Goal: Information Seeking & Learning: Learn about a topic

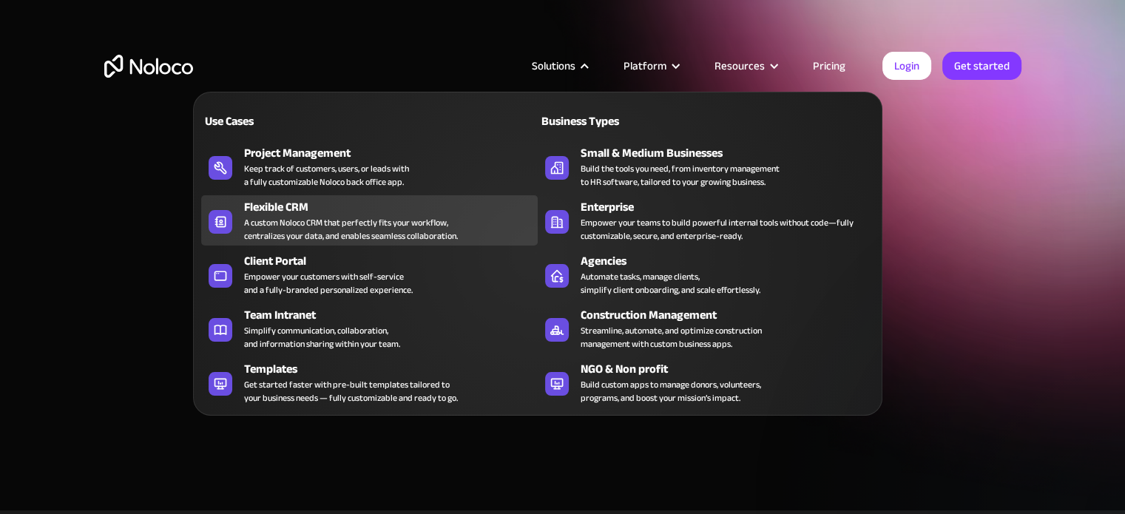
click at [429, 230] on div "A custom Noloco CRM that perfectly fits your workflow, centralizes your data, a…" at bounding box center [351, 229] width 214 height 27
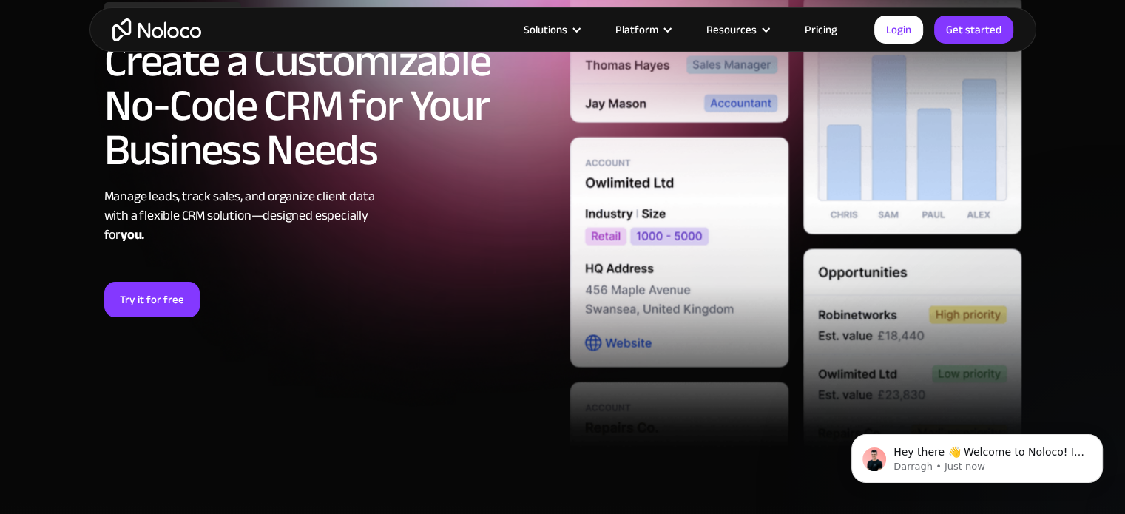
scroll to position [205, 0]
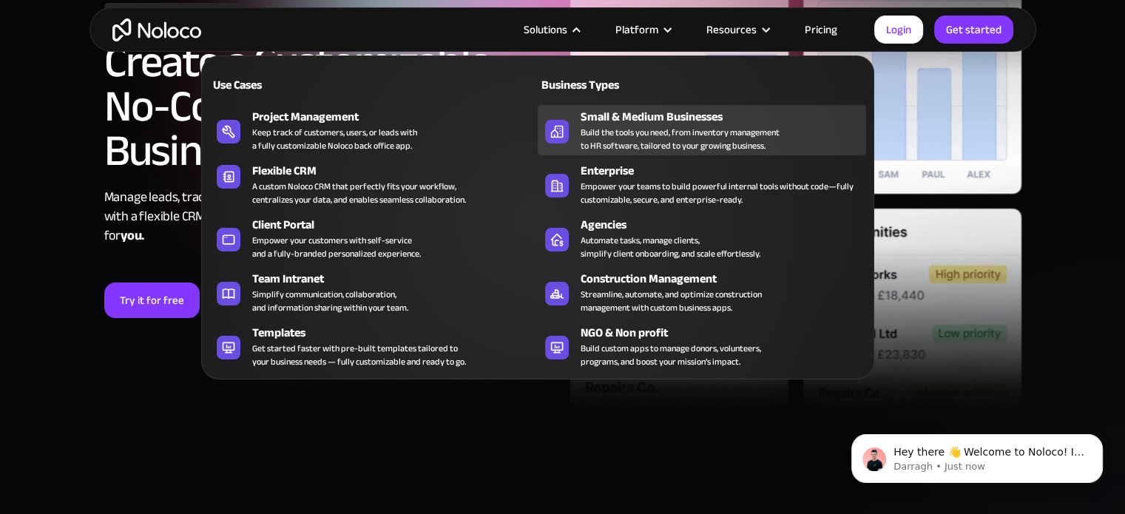
click at [640, 139] on div "Build the tools you need, from inventory management to HR software, tailored to…" at bounding box center [680, 139] width 199 height 27
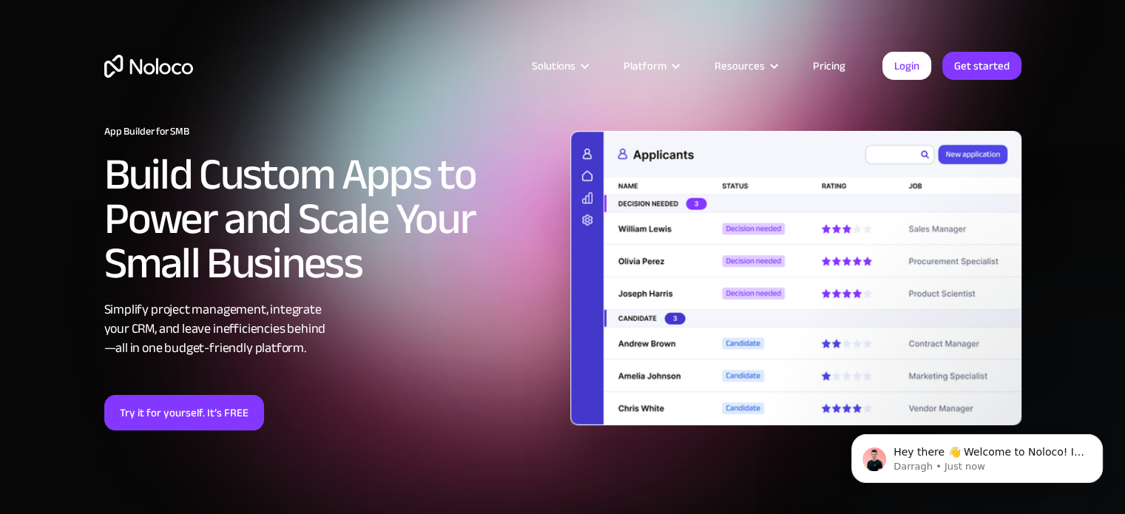
click at [825, 59] on link "Pricing" at bounding box center [829, 65] width 70 height 19
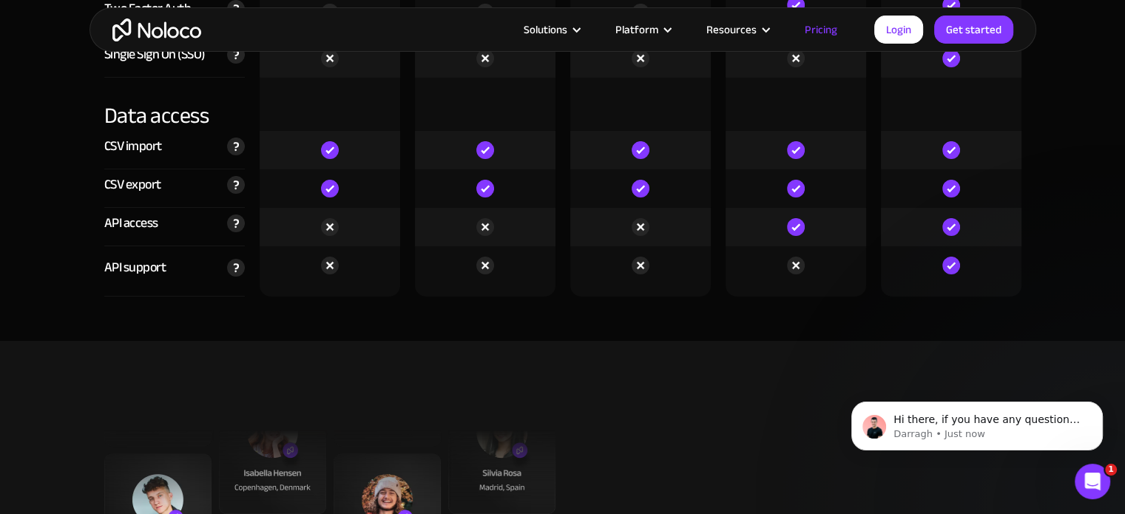
scroll to position [5083, 0]
